Goal: Book appointment/travel/reservation

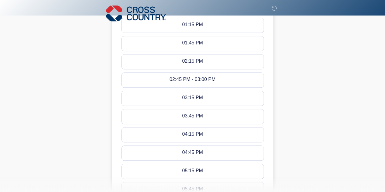
scroll to position [239, 0]
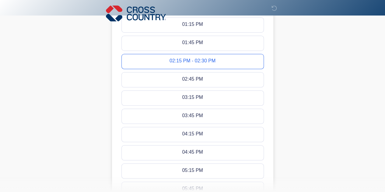
drag, startPoint x: 192, startPoint y: 62, endPoint x: 171, endPoint y: 61, distance: 20.7
click at [171, 61] on div "02:15 PM - 02:30 PM" at bounding box center [192, 61] width 46 height 7
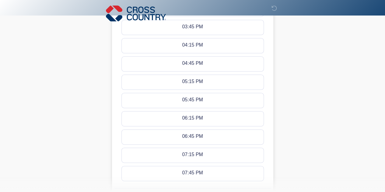
scroll to position [395, 0]
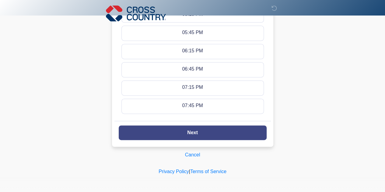
click at [0, 0] on slot "Next" at bounding box center [0, 0] width 0 height 0
click at [204, 130] on button "Next" at bounding box center [193, 132] width 148 height 15
click at [197, 133] on button "Next" at bounding box center [193, 132] width 148 height 15
click at [0, 0] on slot "Next" at bounding box center [0, 0] width 0 height 0
drag, startPoint x: 191, startPoint y: 130, endPoint x: 188, endPoint y: 131, distance: 3.1
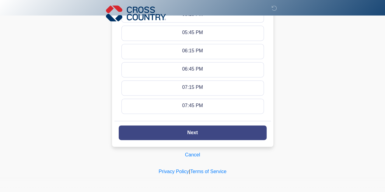
click at [0, 0] on slot "Next" at bounding box center [0, 0] width 0 height 0
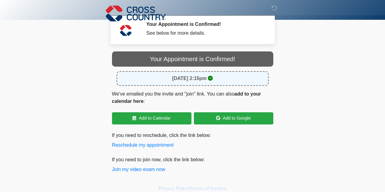
scroll to position [18, 0]
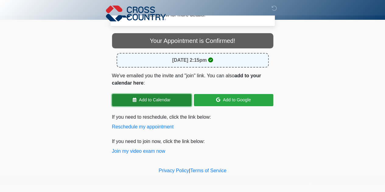
click at [149, 100] on link "Add to Calendar" at bounding box center [151, 100] width 79 height 12
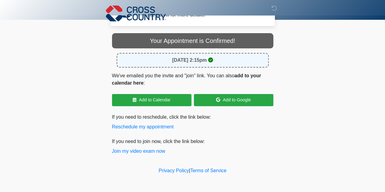
click at [262, 143] on p "If you need to join now, click the link below: Join my video exam now" at bounding box center [192, 146] width 161 height 17
click at [261, 150] on p "If you need to join now, click the link below: Join my video exam now" at bounding box center [192, 146] width 161 height 17
click at [143, 150] on button "Join my video exam now" at bounding box center [138, 150] width 53 height 7
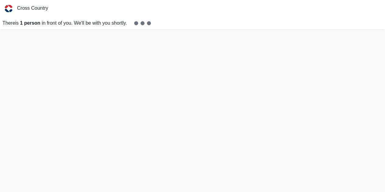
scroll to position [2, 0]
